Goal: Task Accomplishment & Management: Use online tool/utility

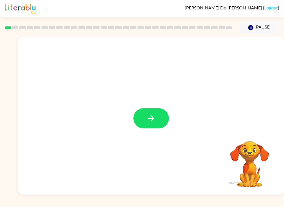
click at [145, 117] on button "button" at bounding box center [150, 118] width 35 height 20
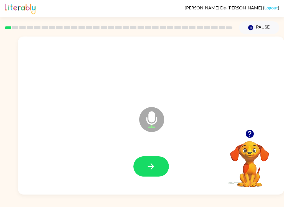
click at [156, 166] on button "button" at bounding box center [150, 167] width 35 height 20
click at [154, 163] on icon "button" at bounding box center [151, 167] width 10 height 10
click at [158, 166] on button "button" at bounding box center [150, 167] width 35 height 20
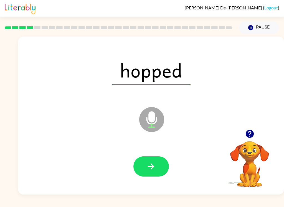
click at [152, 166] on icon "button" at bounding box center [151, 167] width 10 height 10
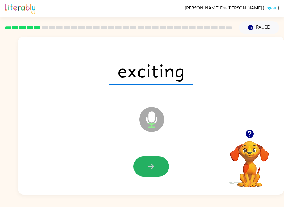
click at [154, 167] on icon "button" at bounding box center [151, 167] width 10 height 10
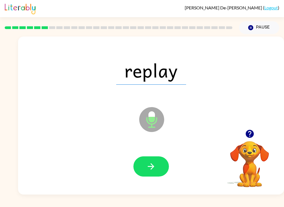
click at [158, 171] on button "button" at bounding box center [150, 167] width 35 height 20
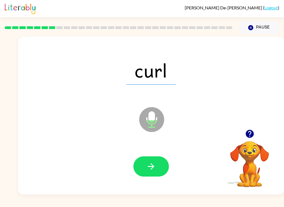
click at [156, 163] on button "button" at bounding box center [150, 167] width 35 height 20
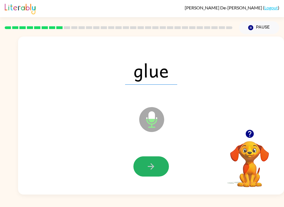
click at [159, 168] on button "button" at bounding box center [150, 167] width 35 height 20
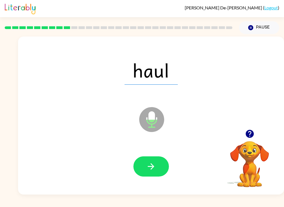
click at [159, 170] on button "button" at bounding box center [150, 167] width 35 height 20
click at [160, 171] on button "button" at bounding box center [150, 167] width 35 height 20
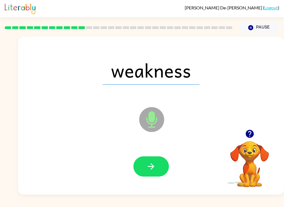
click at [163, 175] on button "button" at bounding box center [150, 167] width 35 height 20
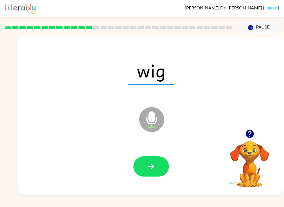
click at [154, 168] on icon "button" at bounding box center [151, 167] width 10 height 10
click at [160, 168] on button "button" at bounding box center [150, 167] width 35 height 20
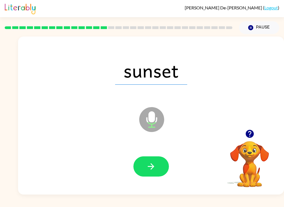
click at [161, 169] on button "button" at bounding box center [150, 167] width 35 height 20
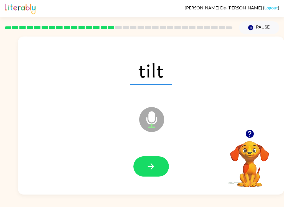
click at [156, 168] on button "button" at bounding box center [150, 167] width 35 height 20
click at [158, 166] on button "button" at bounding box center [150, 167] width 35 height 20
click at [161, 165] on button "button" at bounding box center [150, 167] width 35 height 20
click at [158, 169] on button "button" at bounding box center [150, 167] width 35 height 20
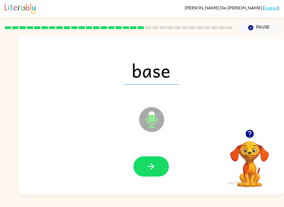
click at [161, 172] on button "button" at bounding box center [150, 167] width 35 height 20
click at [161, 170] on button "button" at bounding box center [150, 167] width 35 height 20
click at [159, 169] on button "button" at bounding box center [150, 167] width 35 height 20
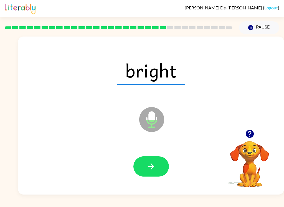
click at [156, 169] on button "button" at bounding box center [150, 167] width 35 height 20
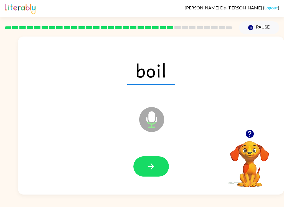
click at [155, 171] on icon "button" at bounding box center [151, 167] width 10 height 10
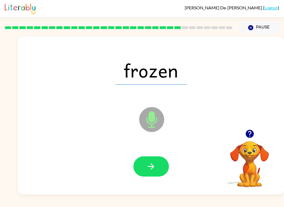
click at [151, 171] on icon "button" at bounding box center [151, 167] width 10 height 10
click at [152, 164] on icon "button" at bounding box center [151, 167] width 10 height 10
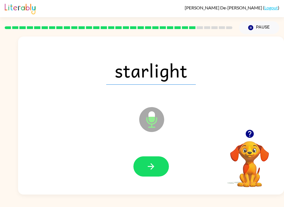
click at [151, 166] on icon "button" at bounding box center [151, 167] width 10 height 10
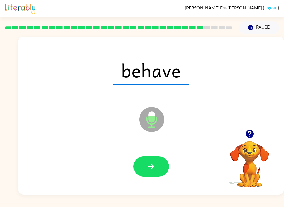
click at [153, 167] on icon "button" at bounding box center [151, 167] width 6 height 6
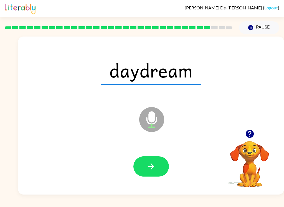
click at [157, 169] on button "button" at bounding box center [150, 167] width 35 height 20
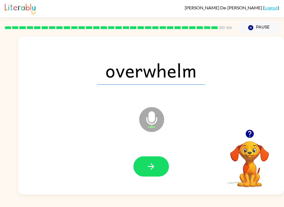
click at [157, 171] on button "button" at bounding box center [150, 167] width 35 height 20
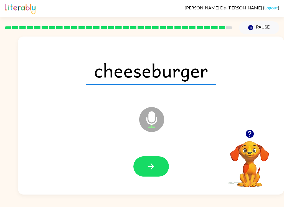
click at [158, 167] on button "button" at bounding box center [150, 167] width 35 height 20
